Goal: Check status: Check status

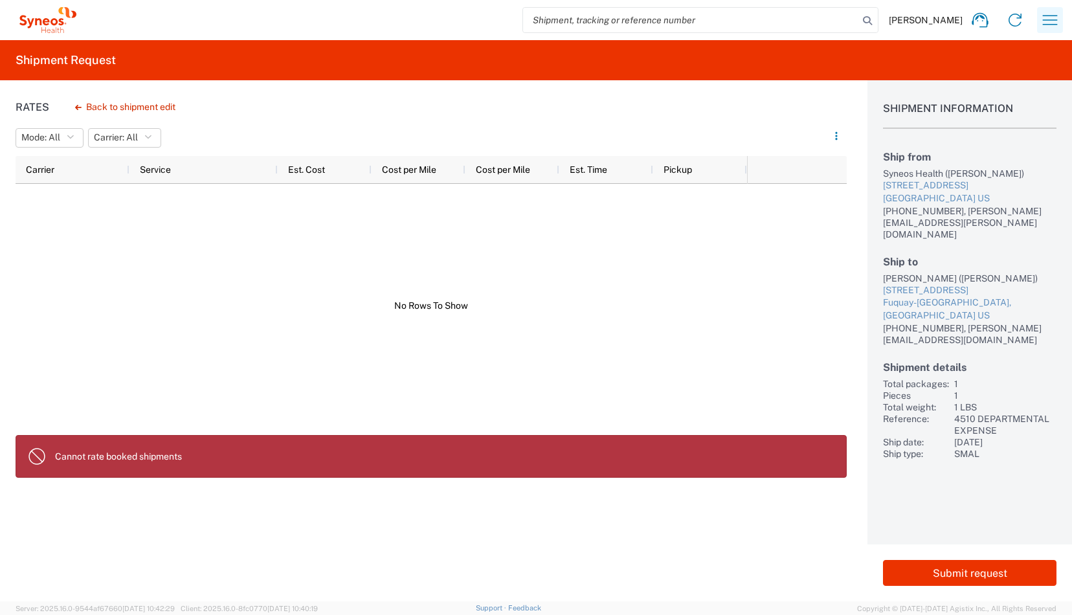
click at [1046, 18] on icon "button" at bounding box center [1049, 20] width 21 height 21
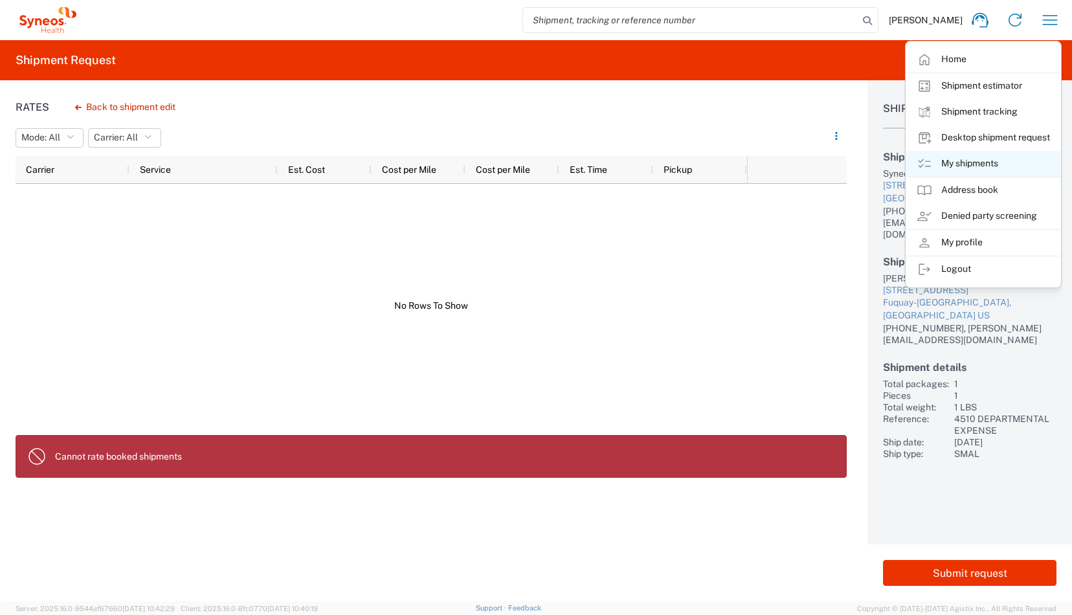
click at [962, 158] on link "My shipments" at bounding box center [983, 164] width 154 height 26
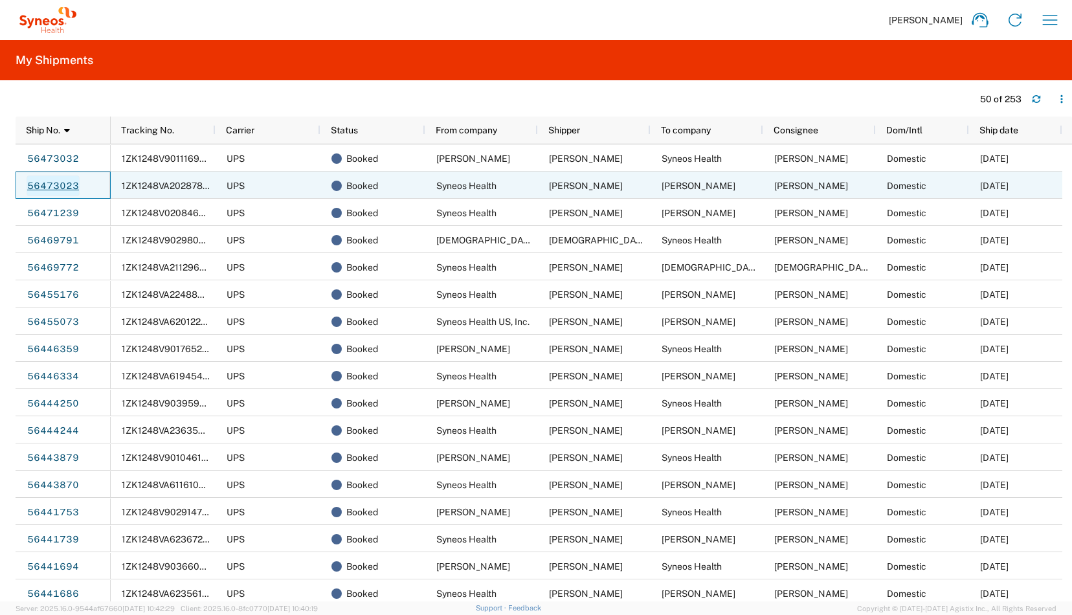
click at [61, 182] on link "56473023" at bounding box center [53, 185] width 53 height 21
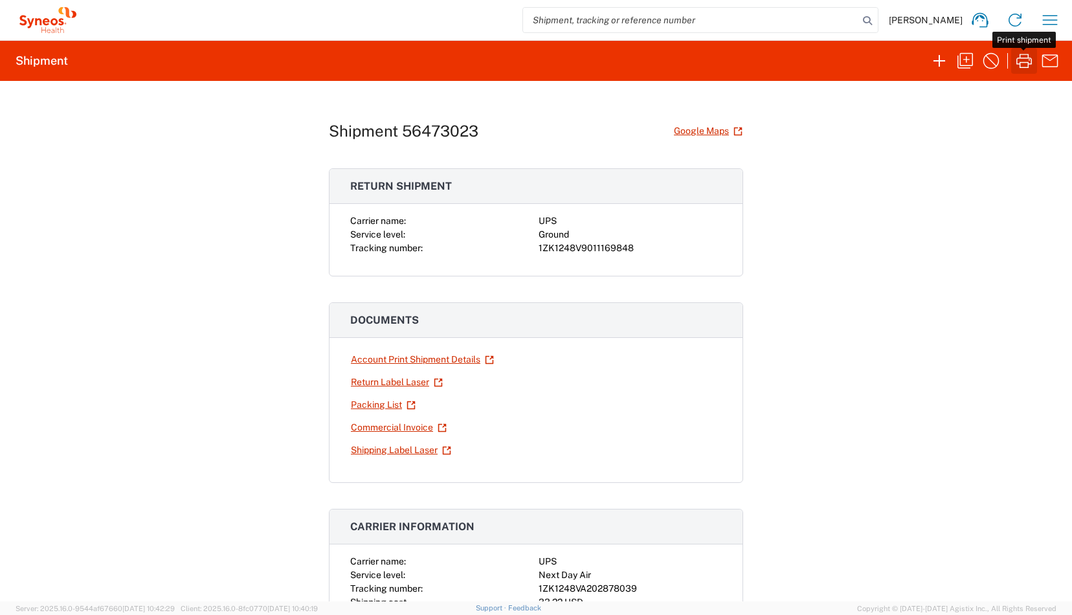
click at [1023, 54] on icon "button" at bounding box center [1023, 60] width 21 height 21
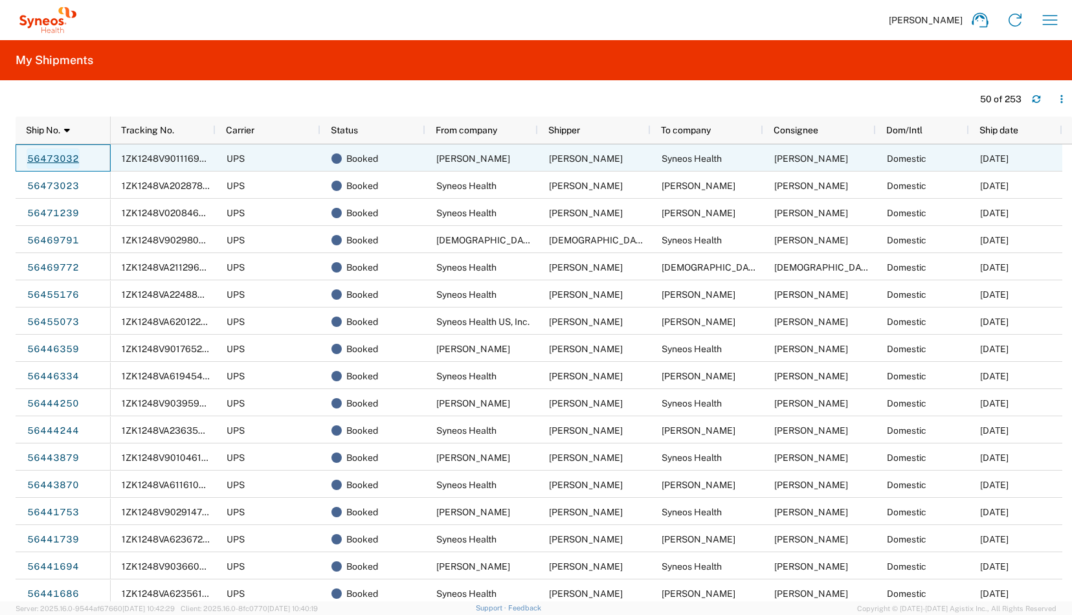
click at [72, 157] on link "56473032" at bounding box center [53, 158] width 53 height 21
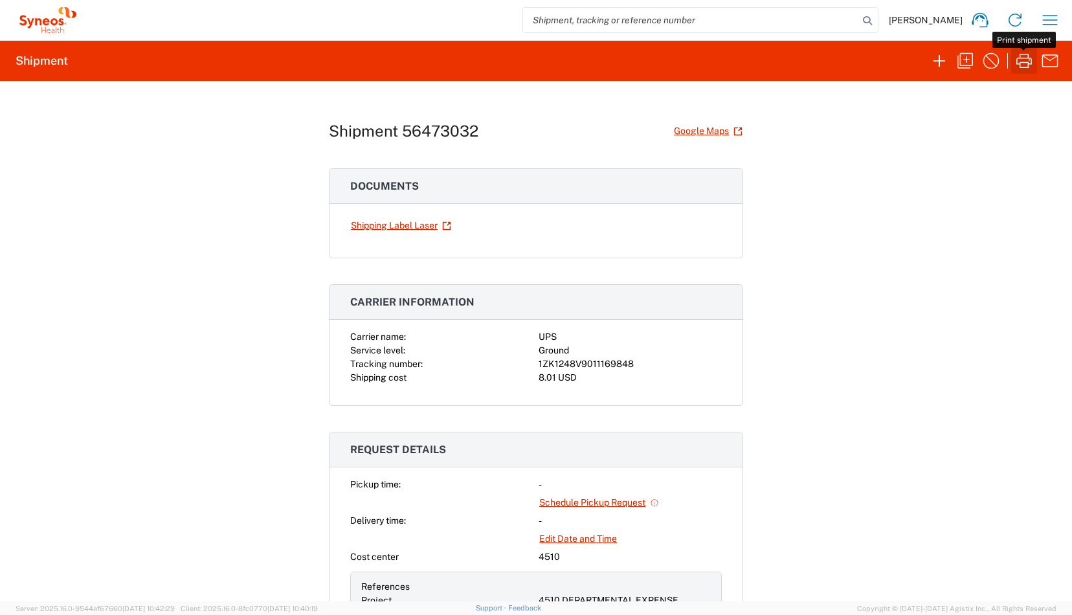
click at [1024, 56] on icon "button" at bounding box center [1023, 60] width 21 height 21
